Goal: Task Accomplishment & Management: Manage account settings

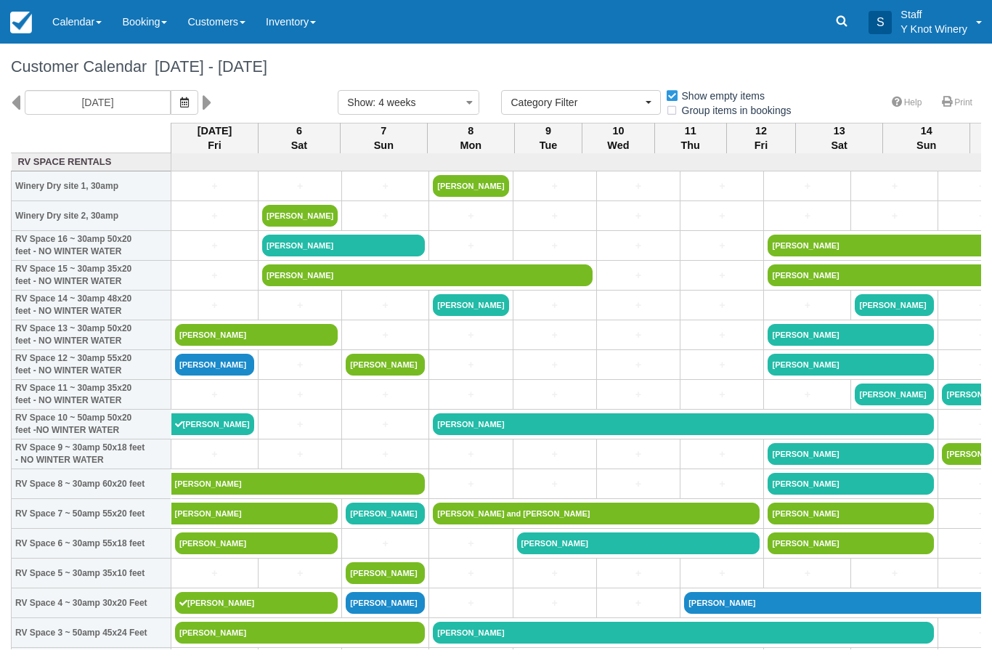
select select
click at [85, 14] on link "Calendar" at bounding box center [77, 22] width 70 height 44
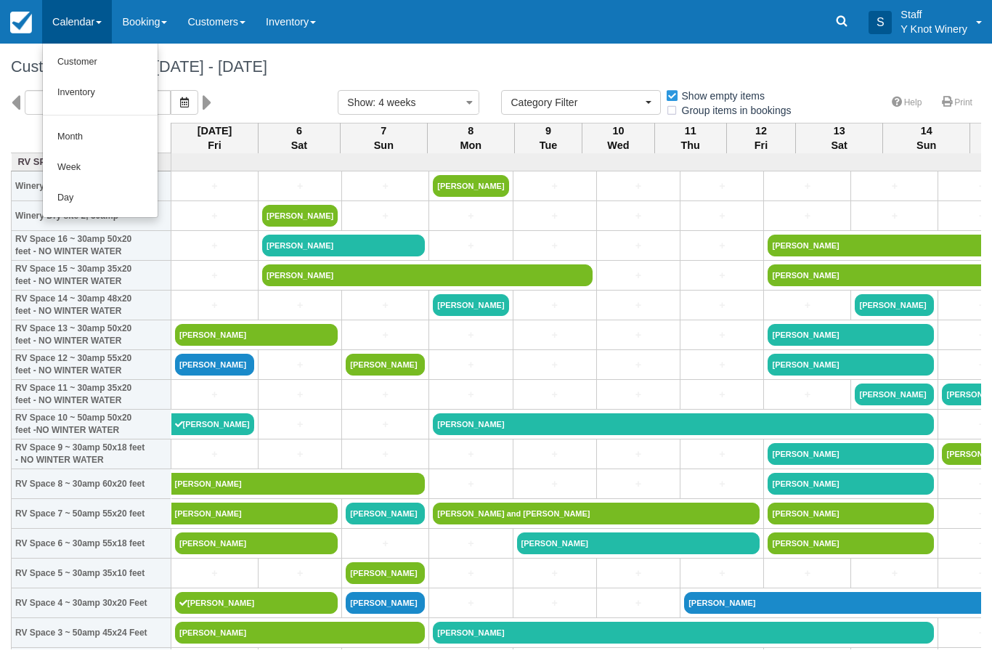
click at [123, 57] on link "Customer" at bounding box center [100, 62] width 115 height 30
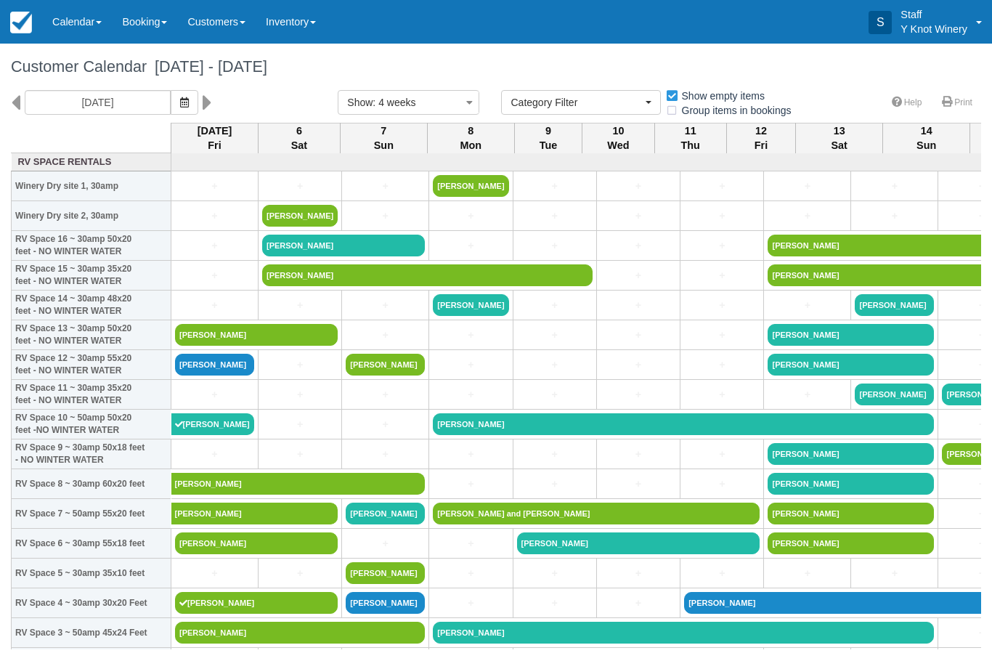
select select
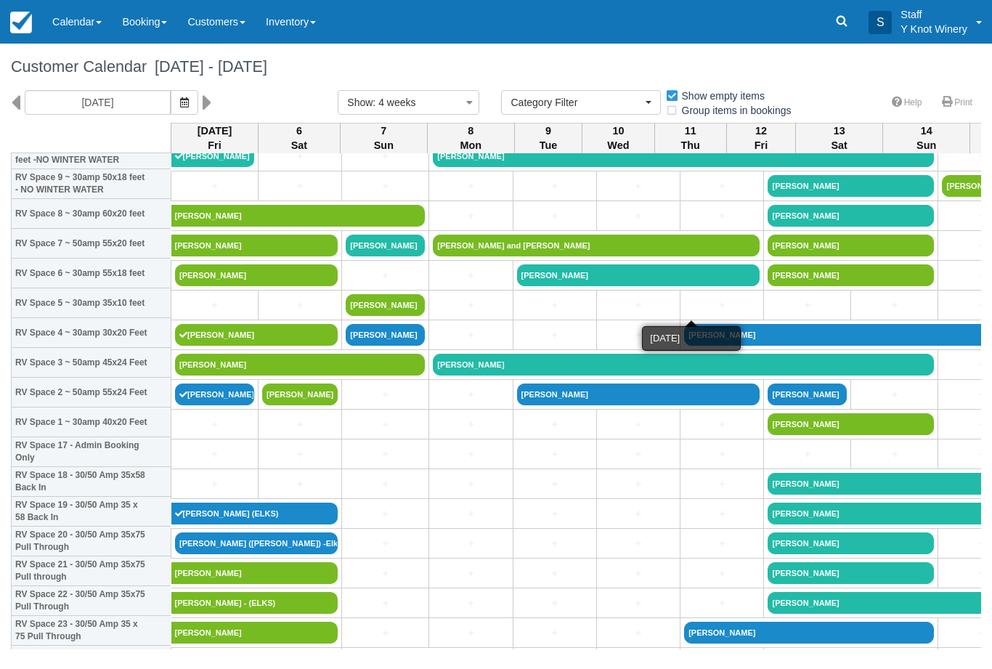
scroll to position [270, 0]
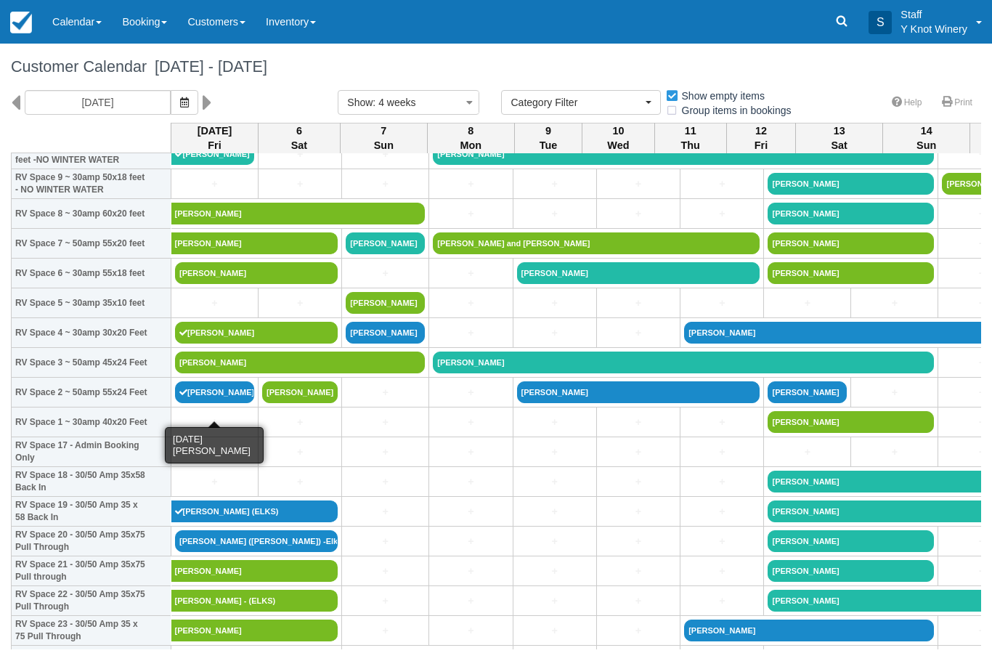
click at [204, 403] on link "Vicki Brown" at bounding box center [214, 392] width 79 height 22
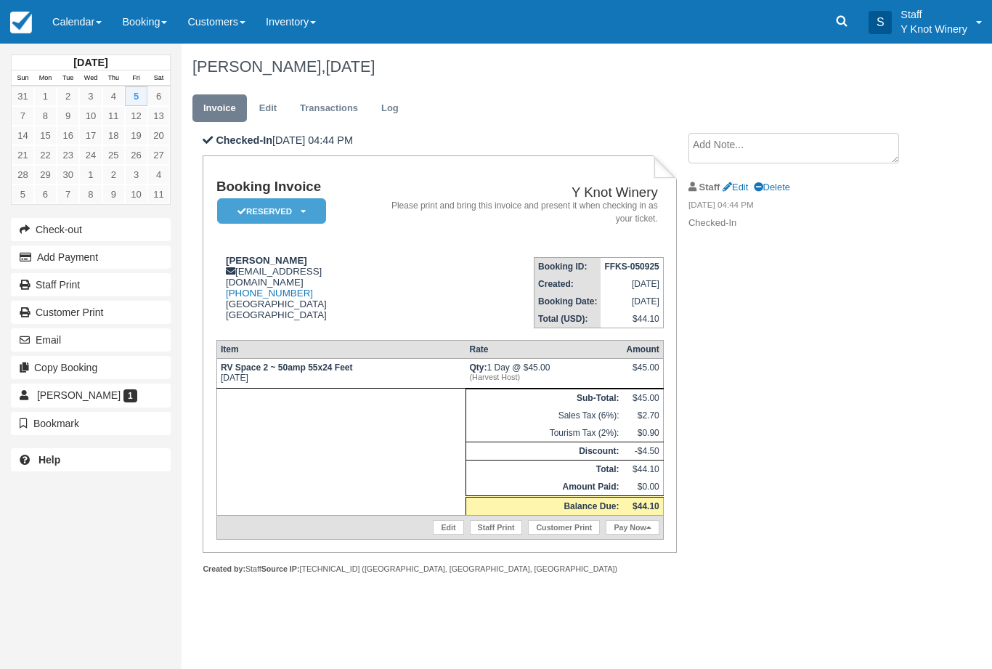
click at [81, 17] on link "Calendar" at bounding box center [77, 22] width 70 height 44
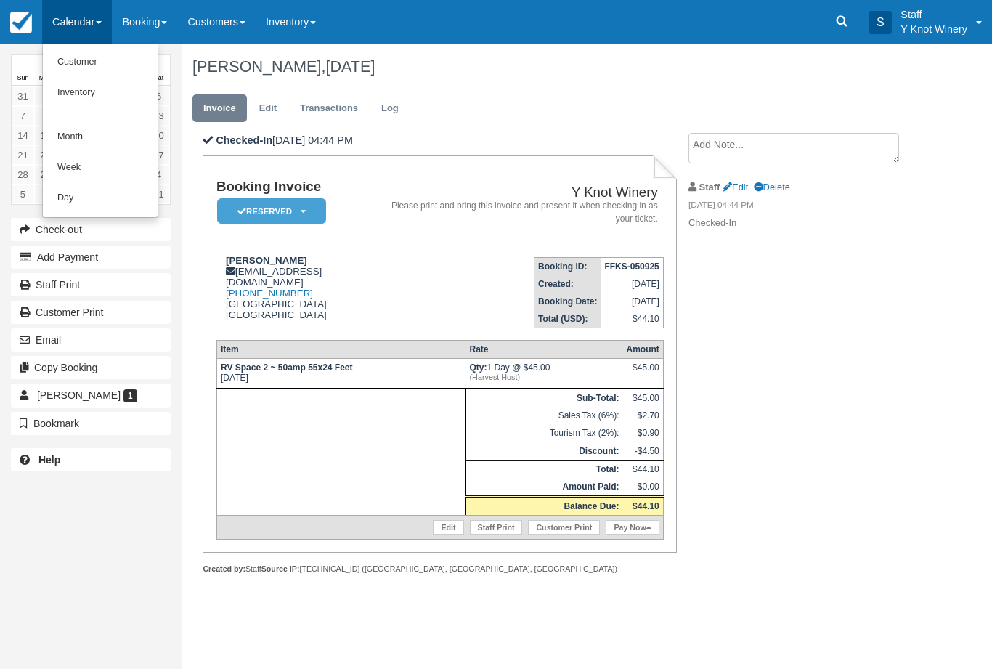
click at [74, 59] on link "Customer" at bounding box center [100, 62] width 115 height 30
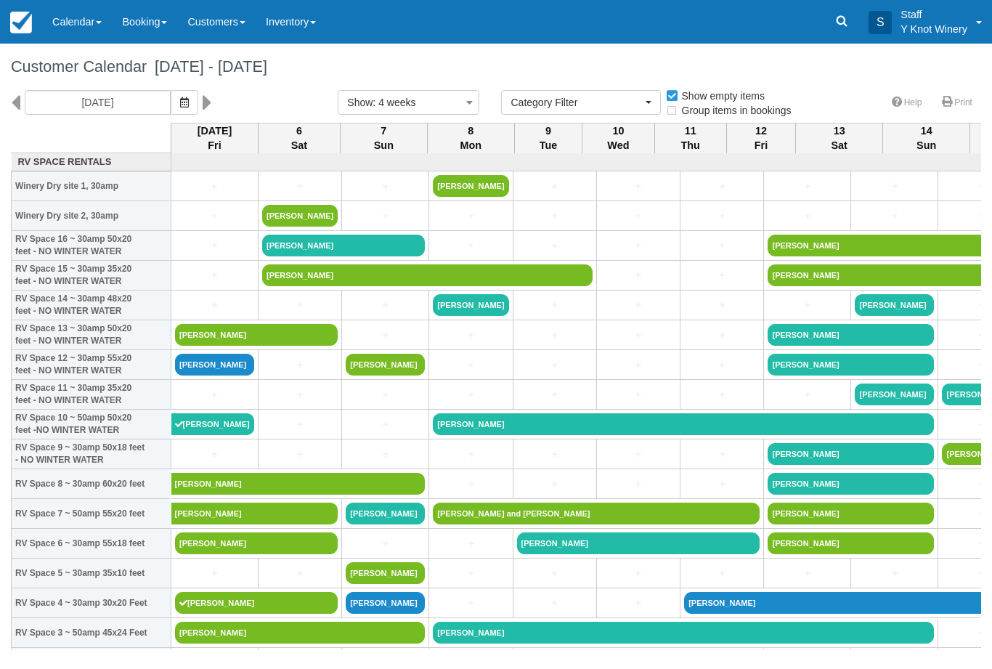
select select
click at [216, 375] on link "[PERSON_NAME]" at bounding box center [214, 365] width 79 height 22
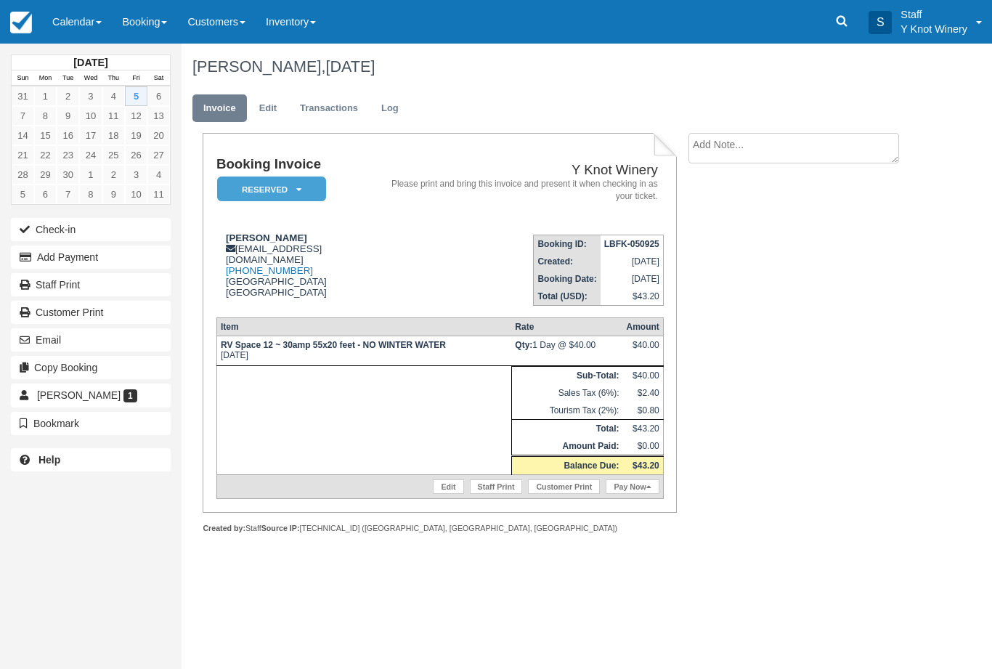
click at [52, 230] on button "Check-in" at bounding box center [91, 229] width 160 height 23
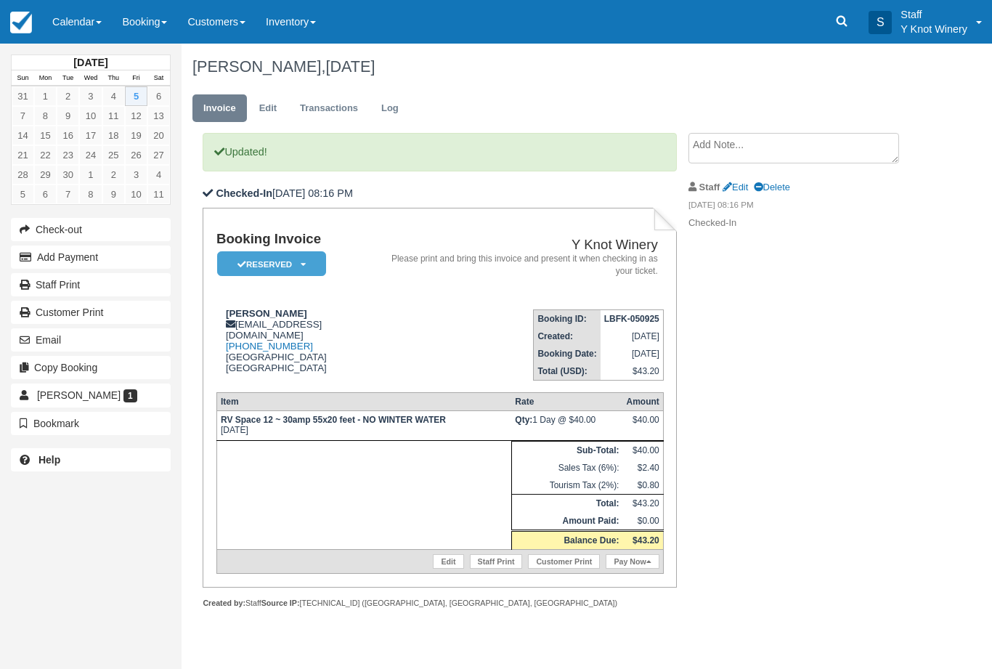
click at [623, 569] on link "Pay Now" at bounding box center [632, 561] width 53 height 15
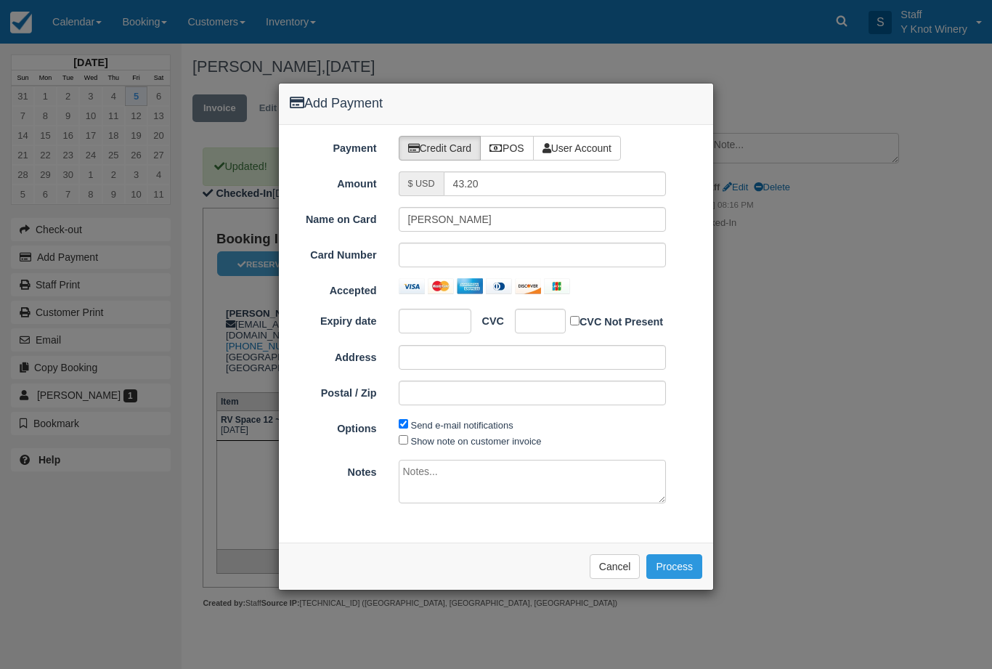
click at [436, 246] on div at bounding box center [533, 255] width 268 height 25
click at [449, 436] on label "Show note on customer invoice" at bounding box center [476, 441] width 131 height 11
click at [408, 436] on input "Show note on customer invoice" at bounding box center [403, 439] width 9 height 9
checkbox input "true"
click at [672, 573] on button "Process" at bounding box center [674, 566] width 56 height 25
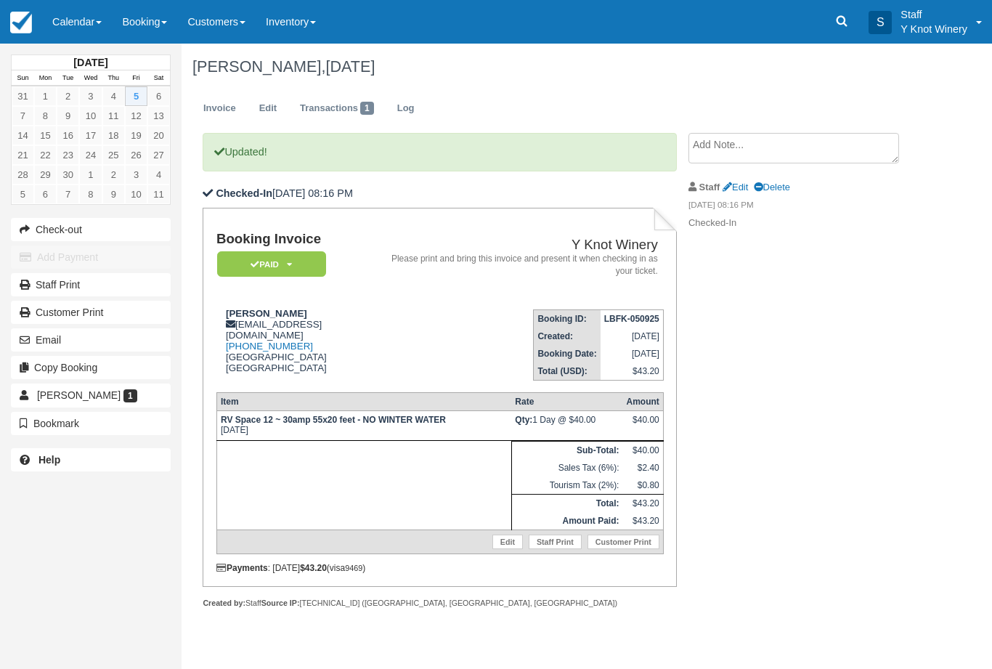
click at [73, 20] on link "Calendar" at bounding box center [77, 22] width 70 height 44
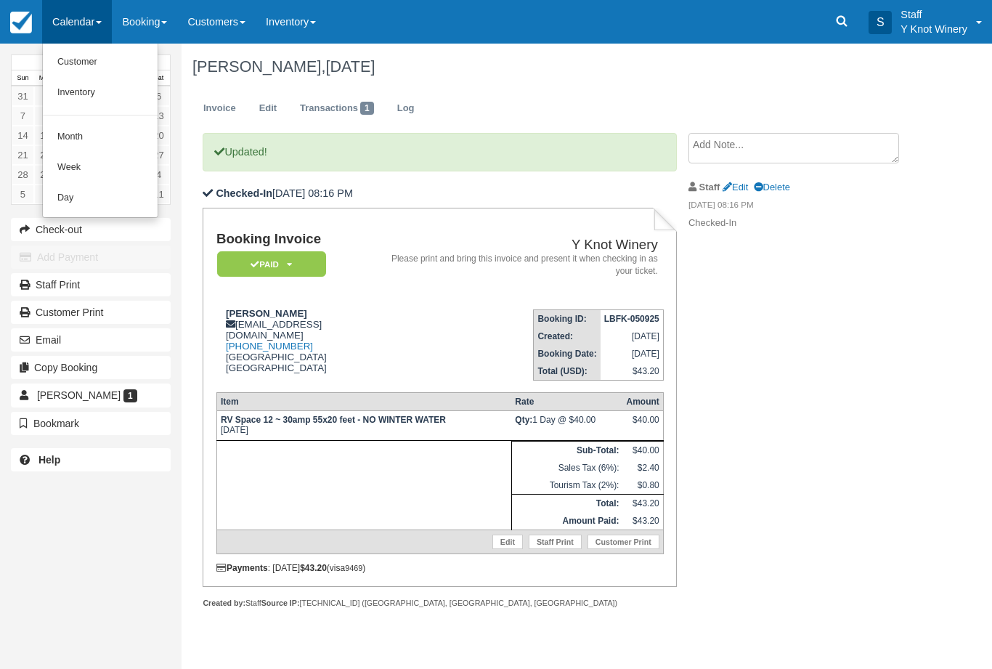
click at [74, 62] on link "Customer" at bounding box center [100, 62] width 115 height 30
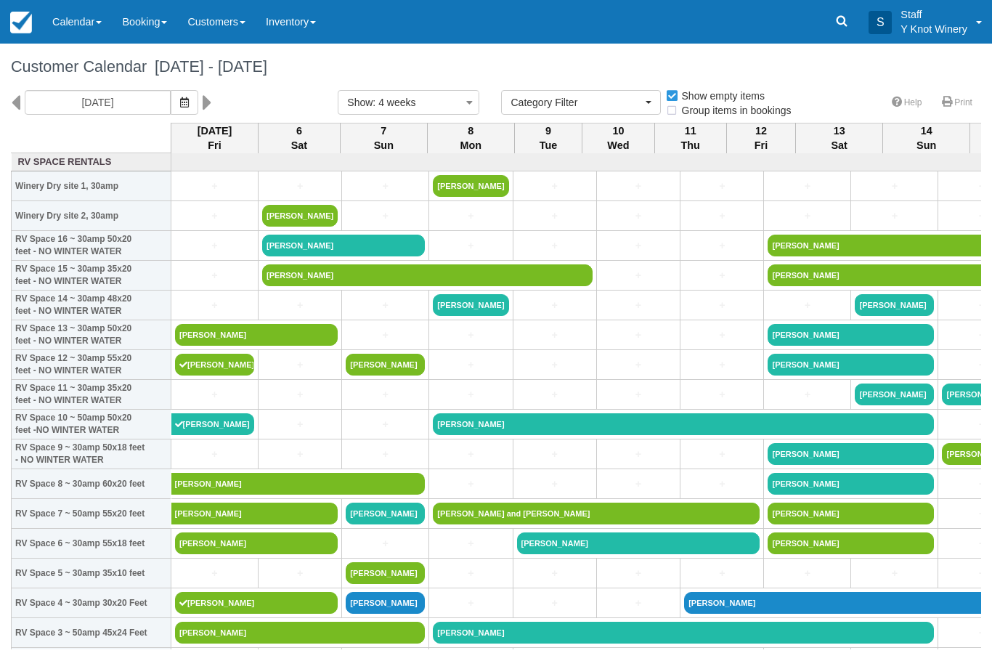
select select
click at [65, 11] on link "Calendar" at bounding box center [77, 22] width 70 height 44
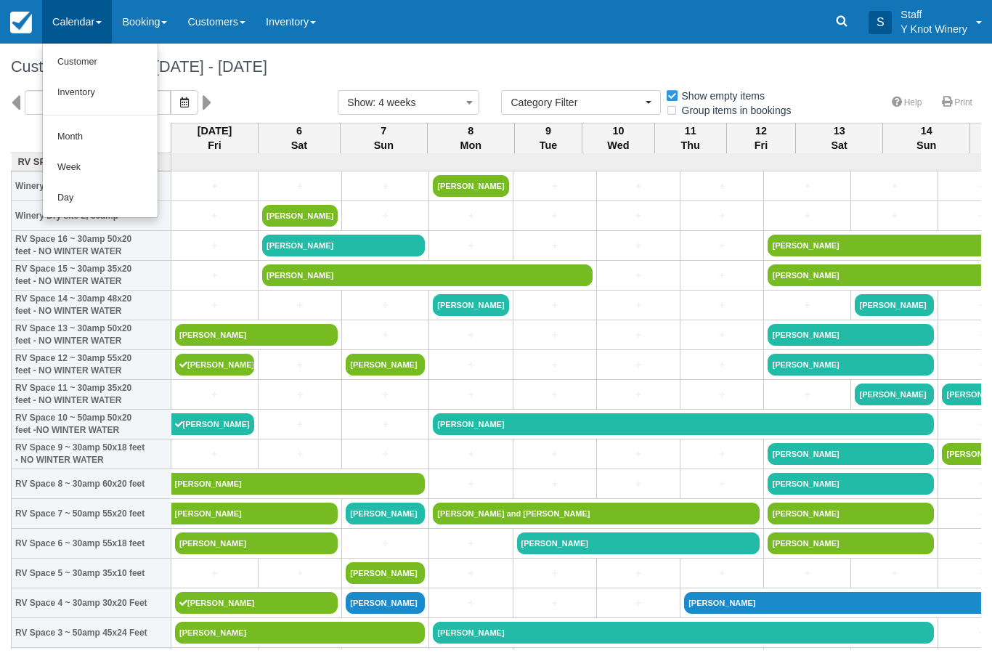
click at [75, 60] on link "Customer" at bounding box center [100, 62] width 115 height 30
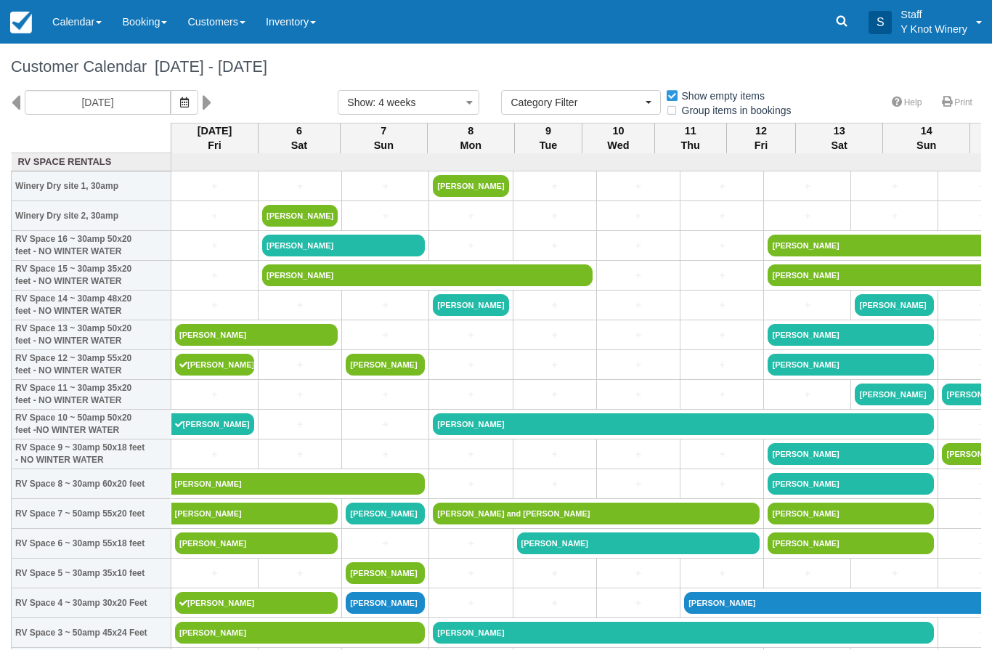
select select
click at [213, 462] on link "+" at bounding box center [214, 454] width 79 height 15
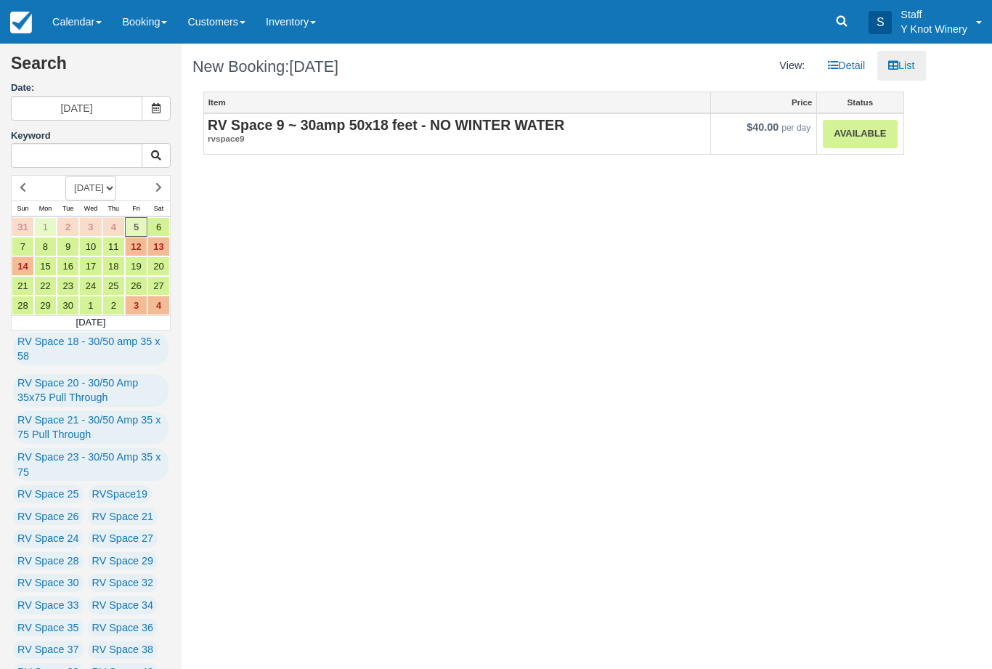
click at [850, 134] on link "Available" at bounding box center [860, 134] width 74 height 28
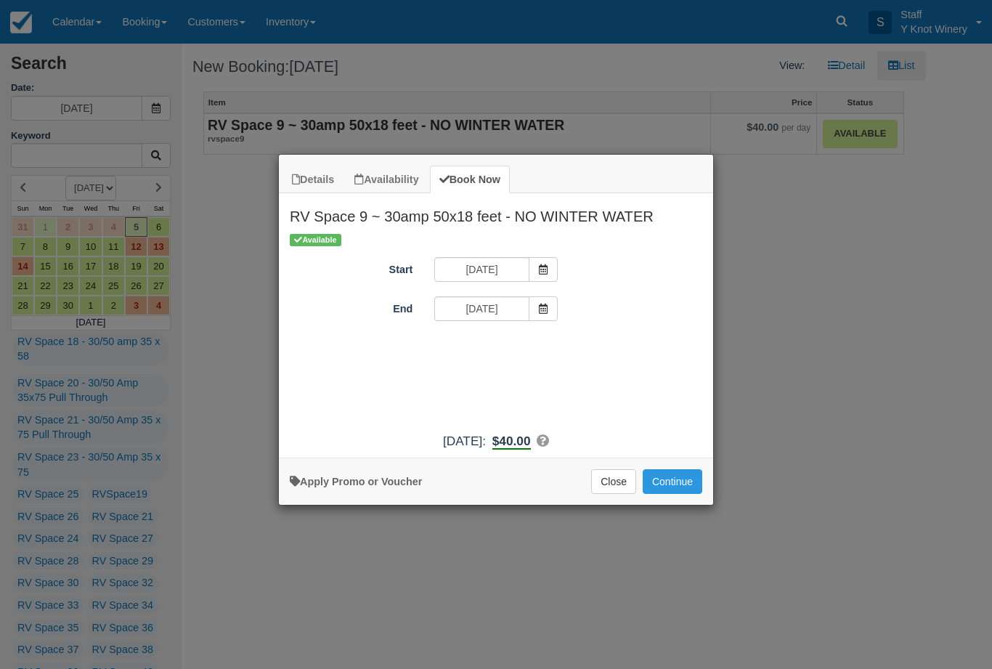
click at [686, 490] on button "Continue" at bounding box center [673, 481] width 60 height 25
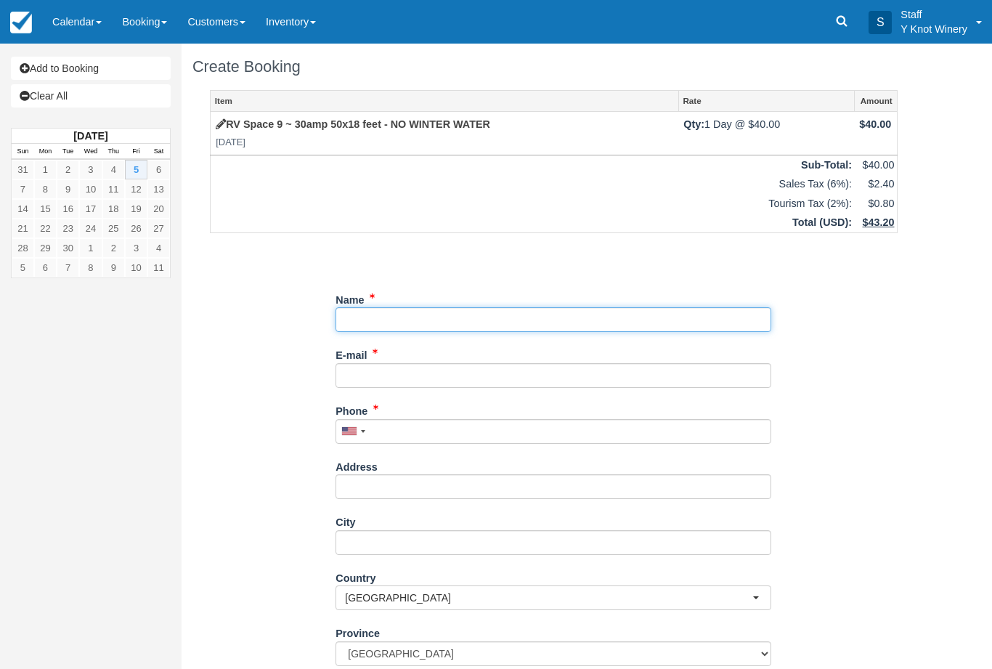
click at [391, 307] on input "Name" at bounding box center [553, 319] width 436 height 25
type input "N"
type input "[PERSON_NAME]"
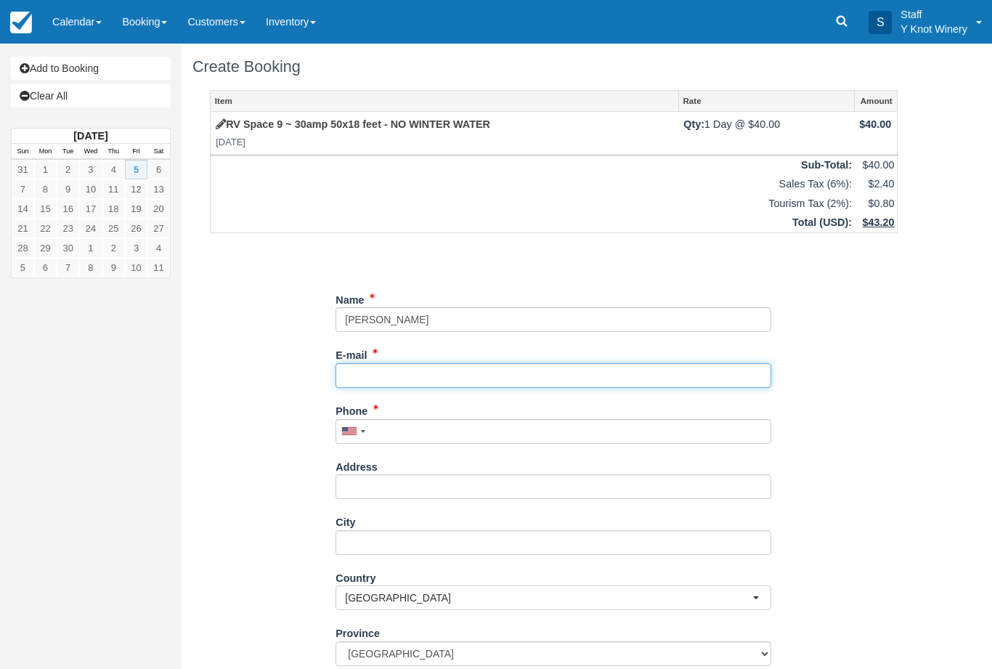
click at [367, 378] on input "E-mail" at bounding box center [553, 375] width 436 height 25
type input "[EMAIL_ADDRESS][DOMAIN_NAME]"
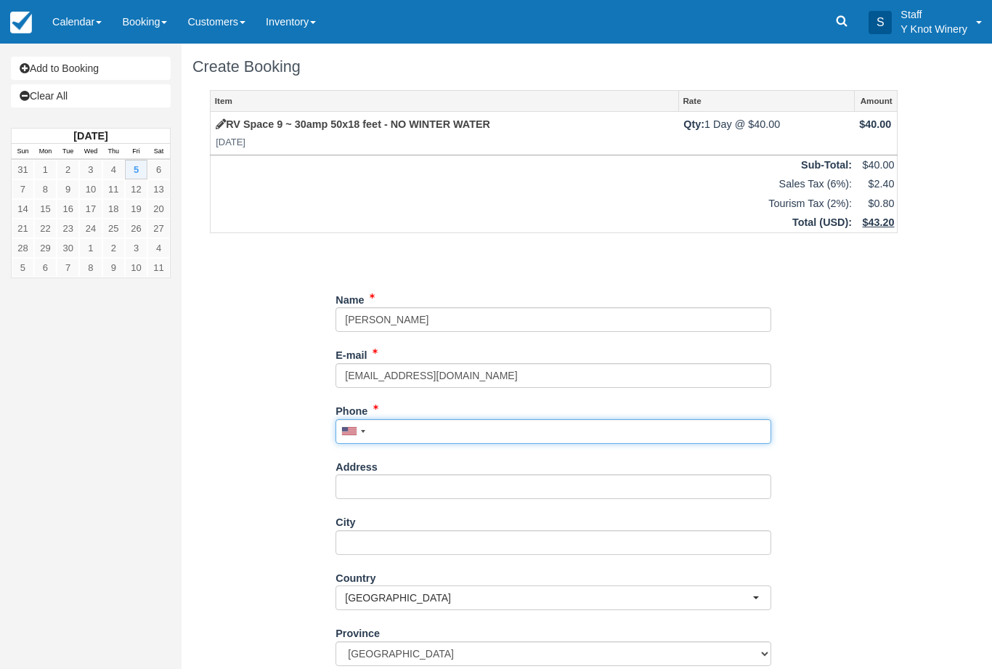
click at [404, 426] on input "Phone" at bounding box center [553, 431] width 436 height 25
click at [44, 658] on div "Add to Booking Clear All September 2025 Sun Mon Tue Wed Thu Fri Sat 31 1 2 3 4 …" at bounding box center [91, 334] width 182 height 669
click at [410, 423] on input "20" at bounding box center [553, 431] width 436 height 25
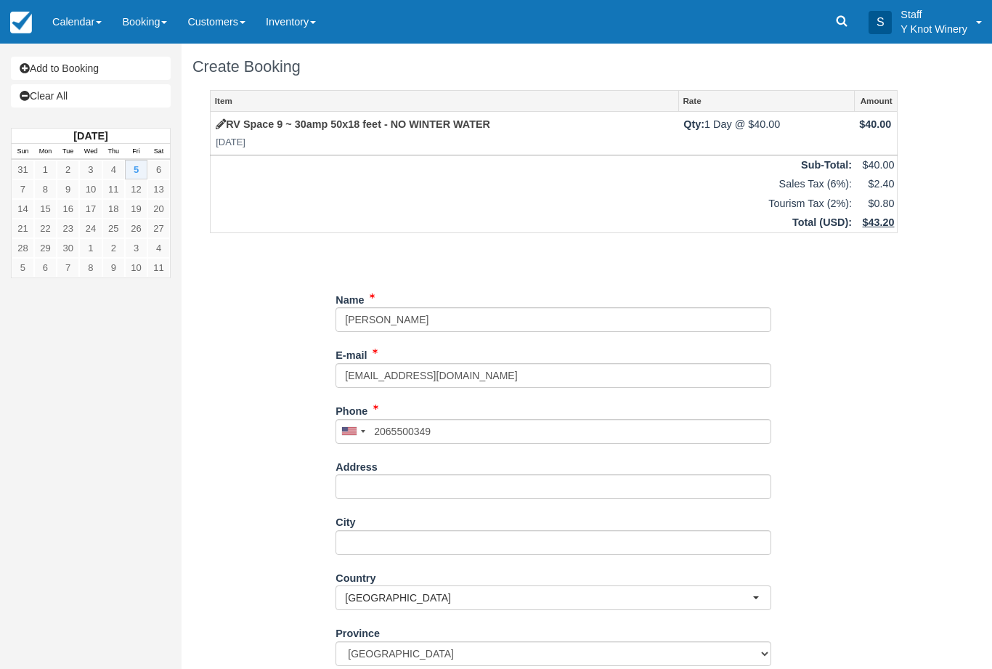
type input "[PHONE_NUMBER]"
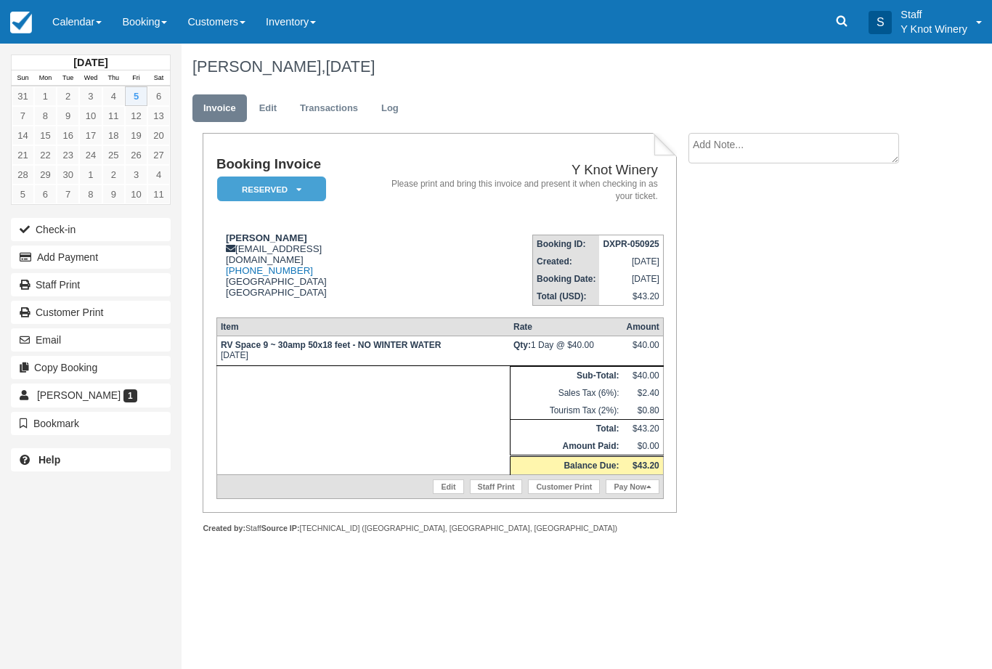
click at [449, 487] on link "Edit" at bounding box center [448, 486] width 30 height 15
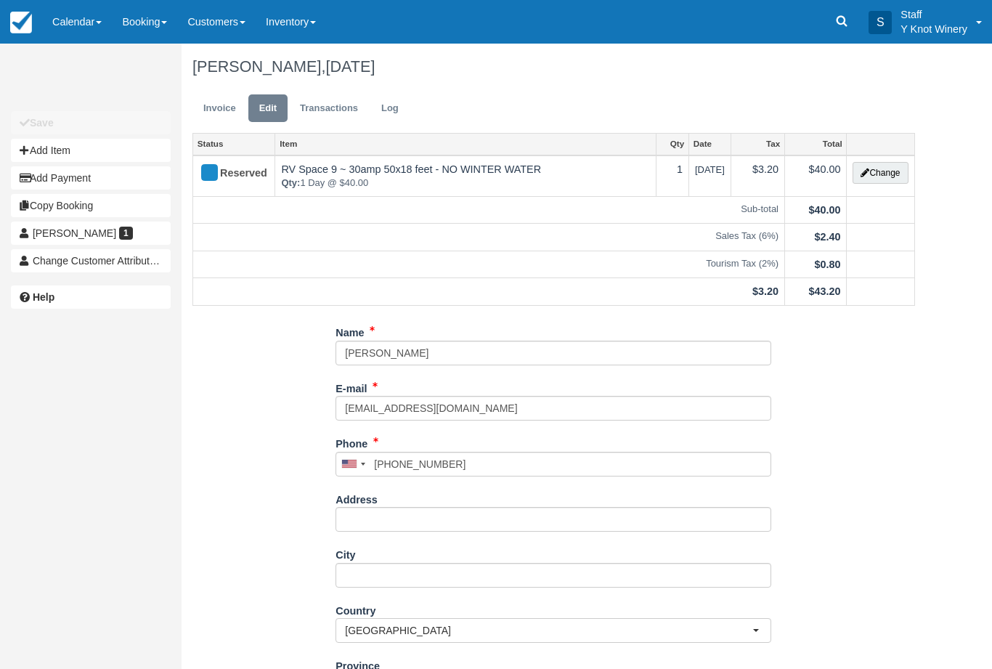
click at [876, 176] on button "Change" at bounding box center [879, 173] width 55 height 22
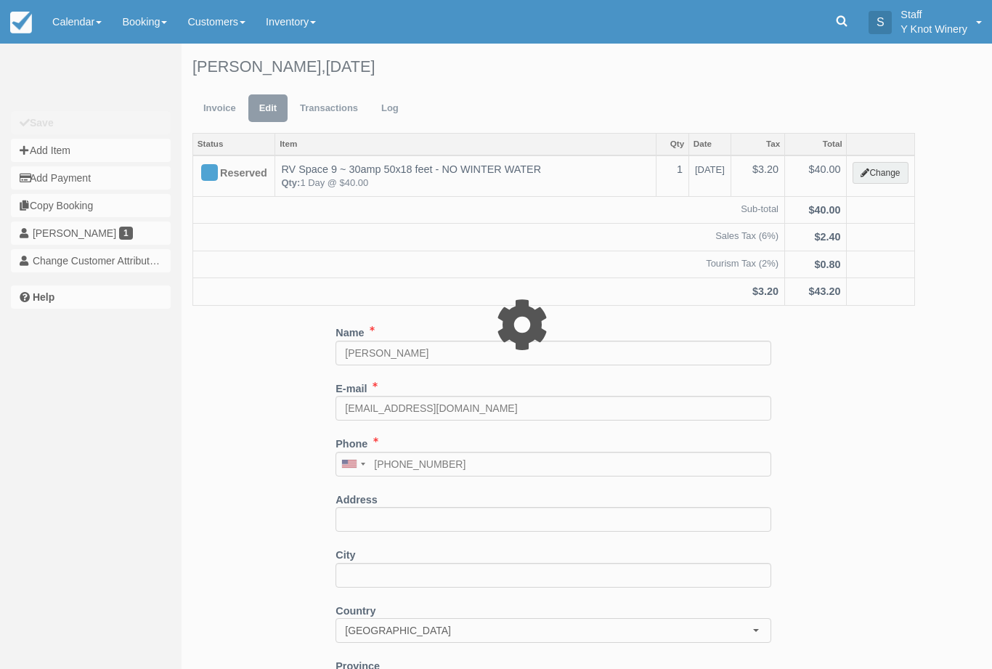
type input "40.00"
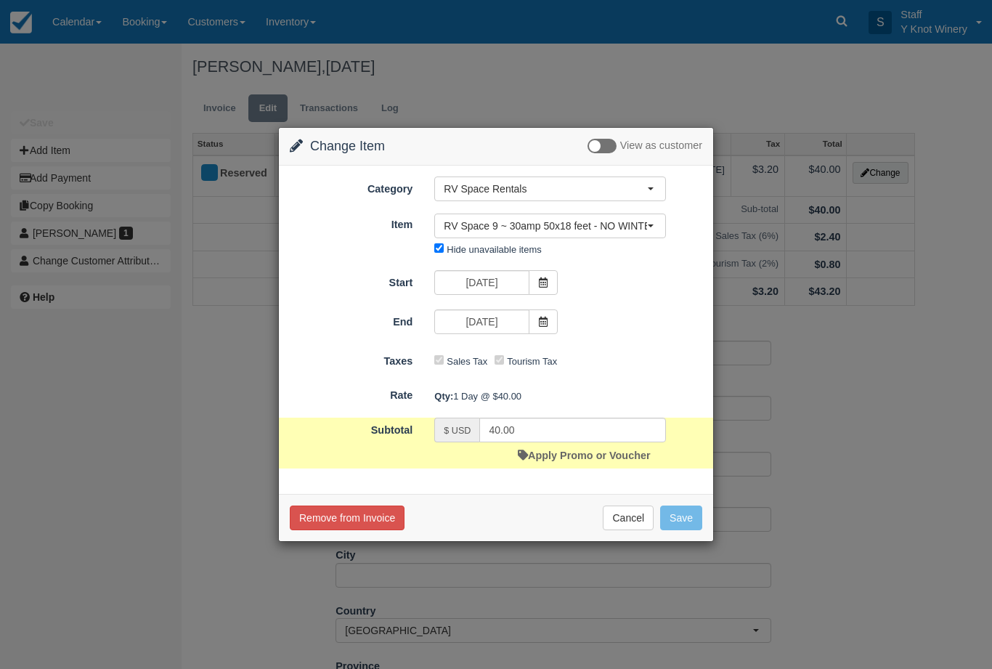
click at [582, 457] on link "Apply Promo or Voucher" at bounding box center [584, 455] width 132 height 12
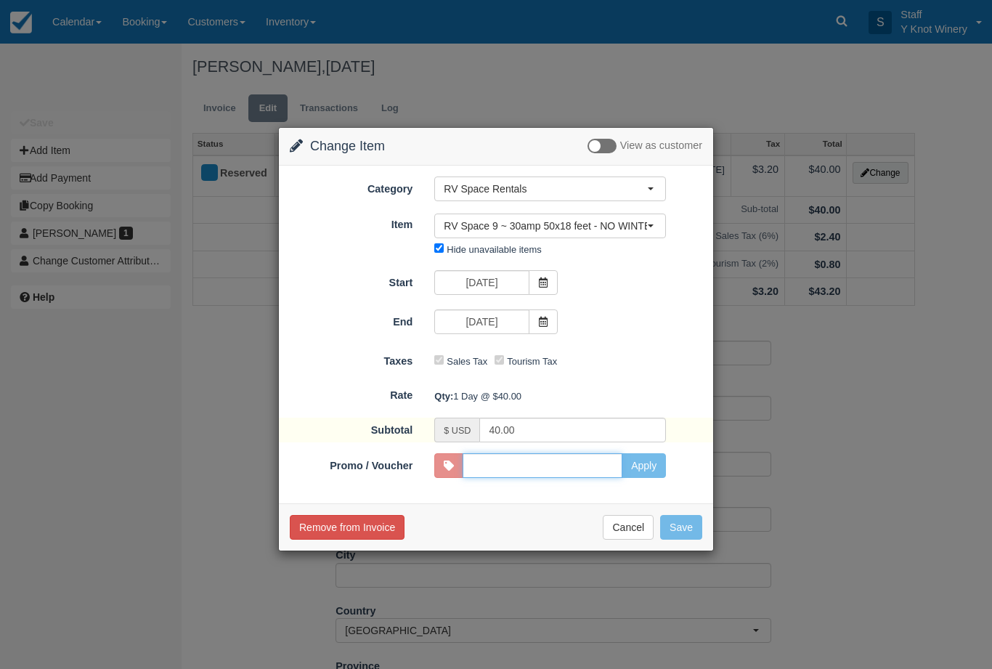
click at [513, 467] on input "Promo / Voucher" at bounding box center [543, 465] width 160 height 25
type input "HHOST"
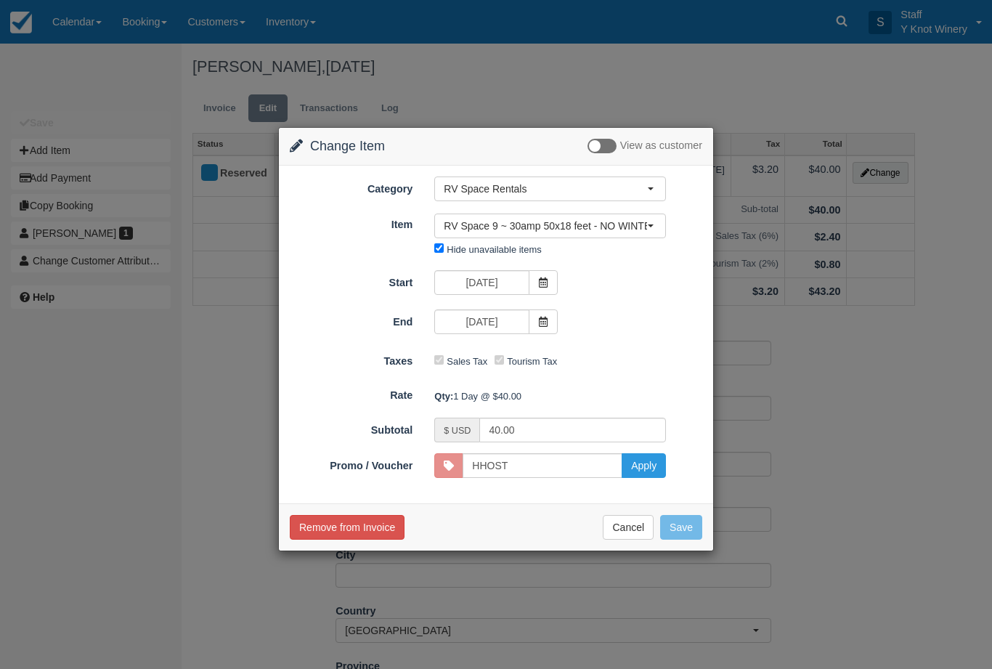
click at [644, 464] on button "Apply" at bounding box center [644, 465] width 44 height 25
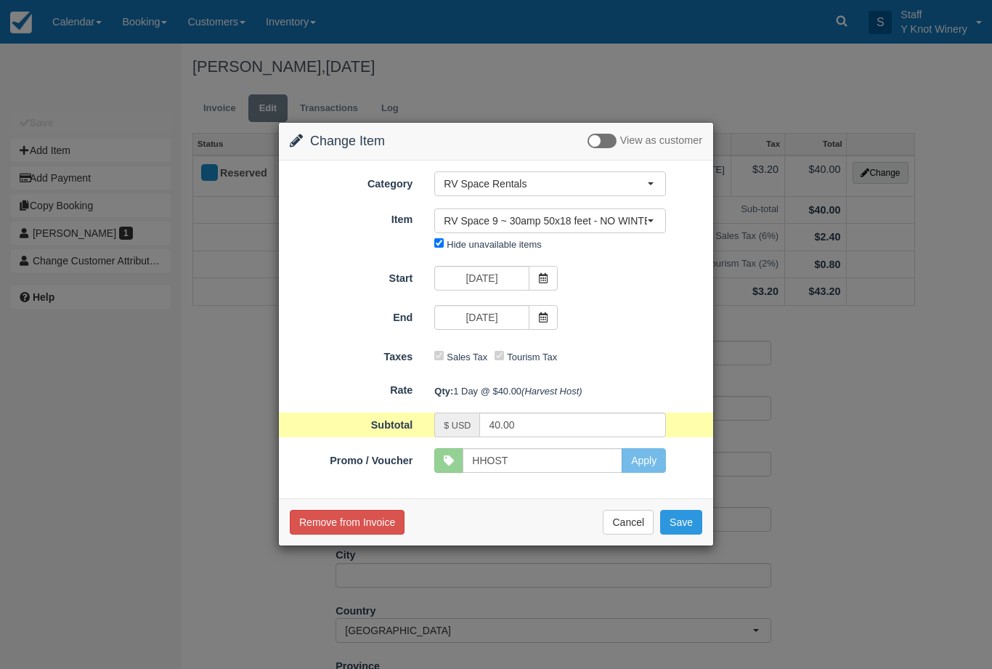
click at [684, 526] on button "Save" at bounding box center [681, 522] width 42 height 25
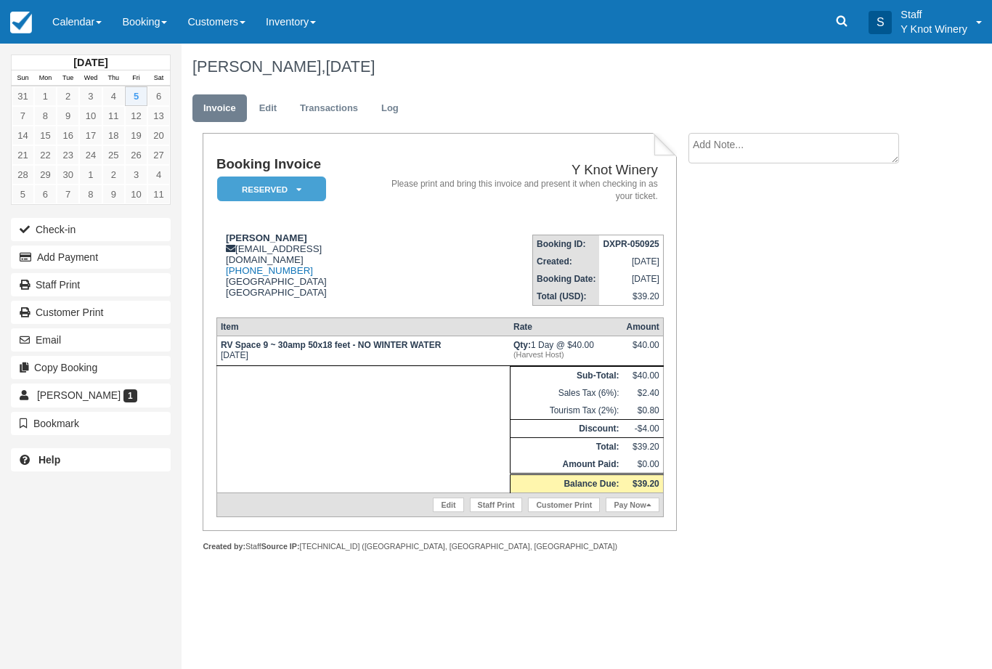
click at [635, 512] on link "Pay Now" at bounding box center [632, 504] width 53 height 15
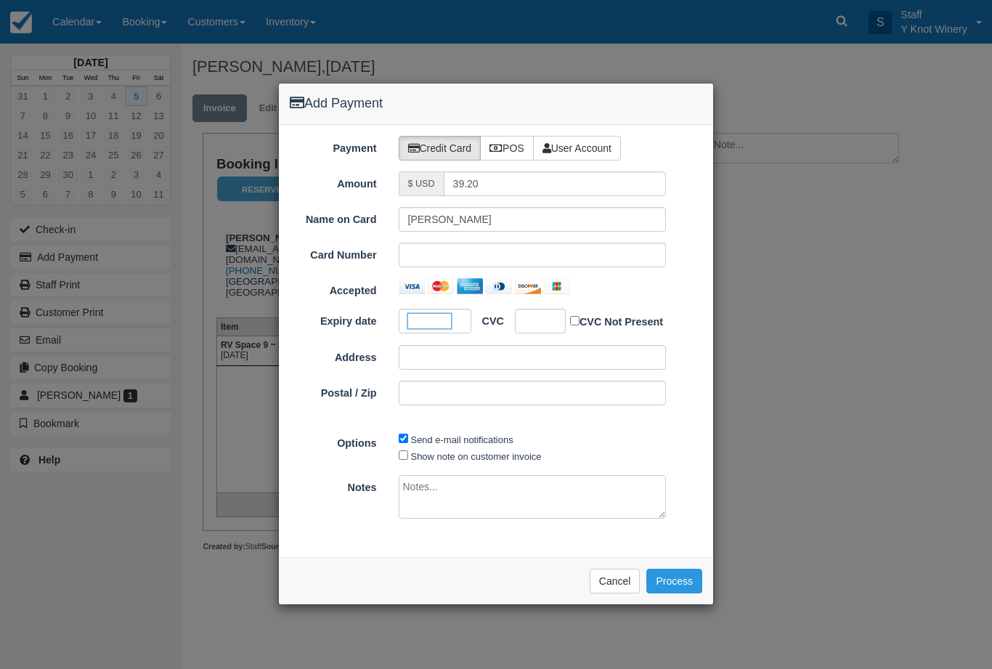
click at [457, 451] on label "Show note on customer invoice" at bounding box center [476, 456] width 131 height 11
click at [408, 450] on input "Show note on customer invoice" at bounding box center [403, 454] width 9 height 9
checkbox input "true"
click at [677, 577] on button "Process" at bounding box center [674, 581] width 56 height 25
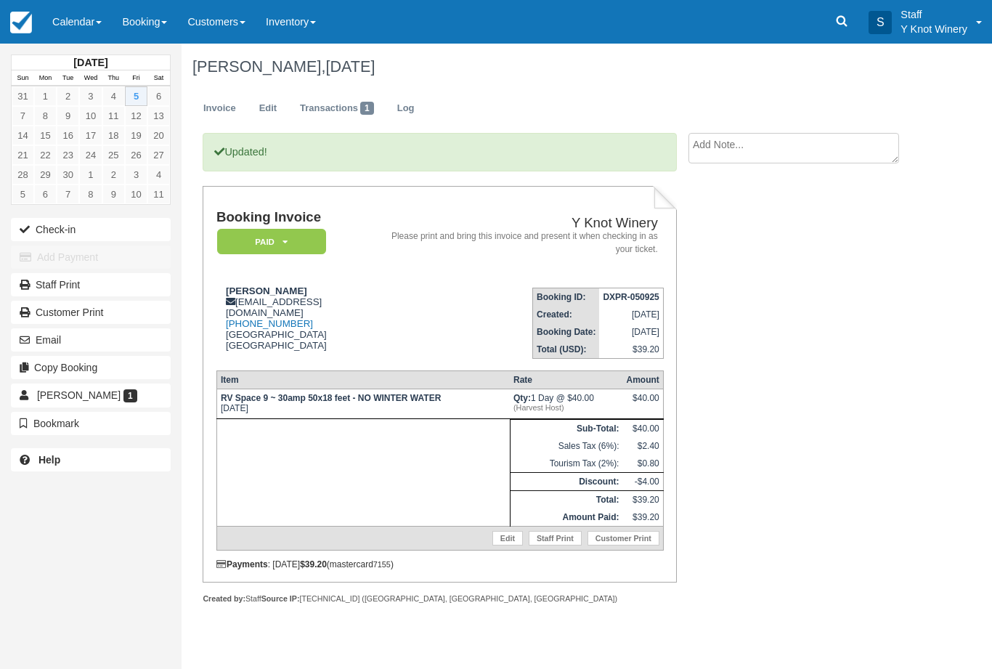
click at [48, 234] on button "Check-in" at bounding box center [91, 229] width 160 height 23
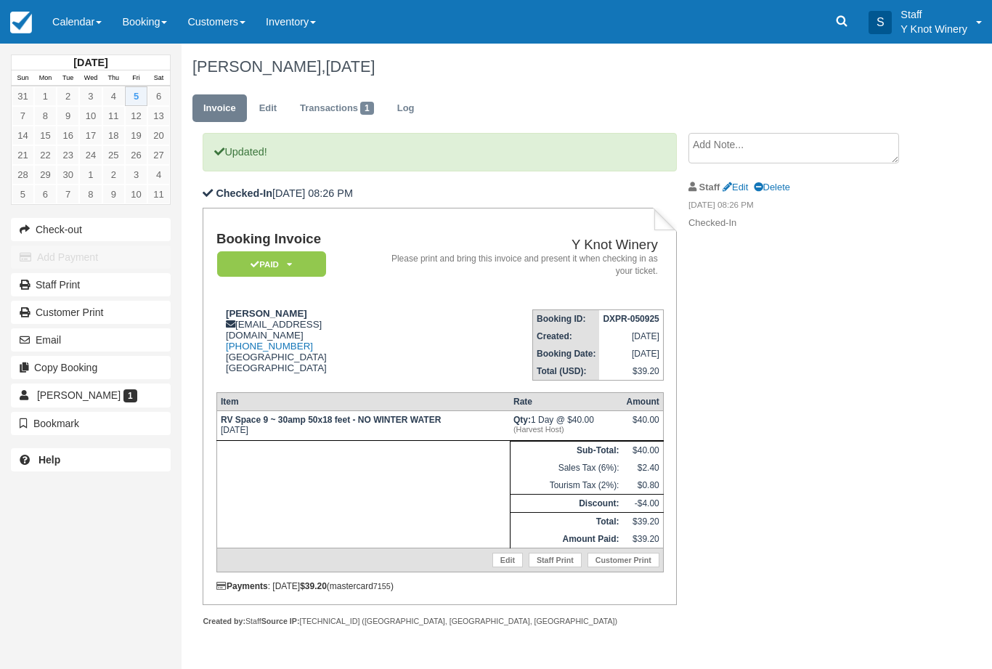
click at [104, 25] on link "Calendar" at bounding box center [77, 22] width 70 height 44
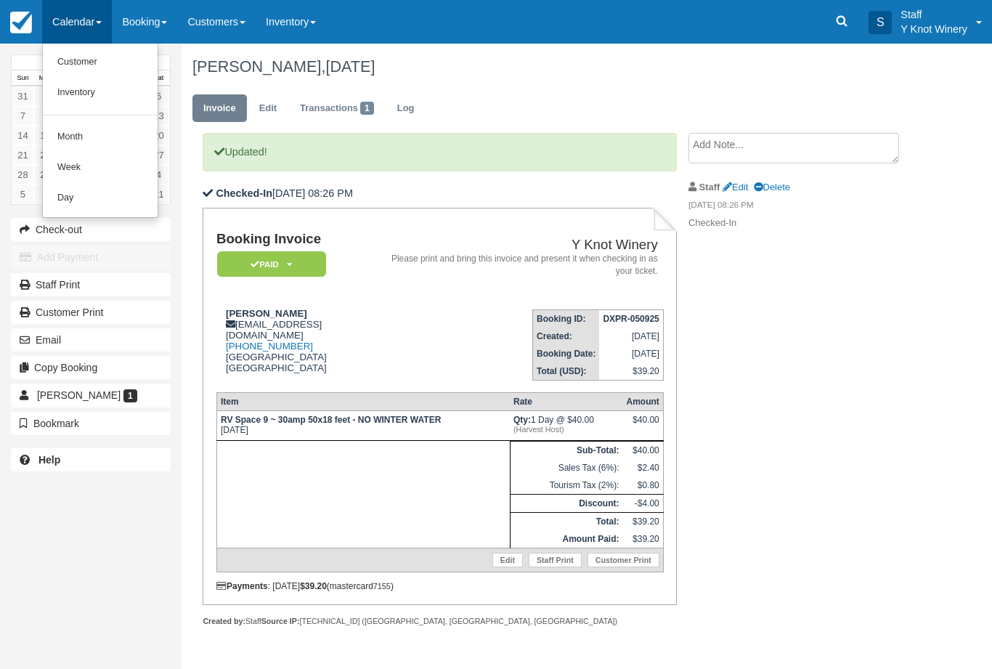
click at [109, 63] on link "Customer" at bounding box center [100, 62] width 115 height 30
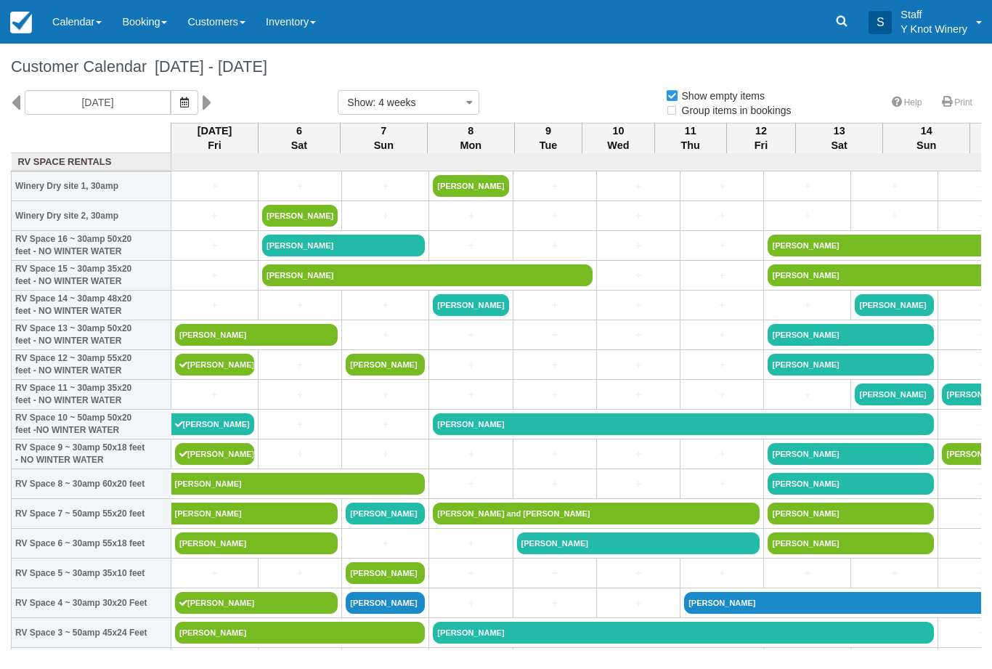
select select
